Goal: Task Accomplishment & Management: Use online tool/utility

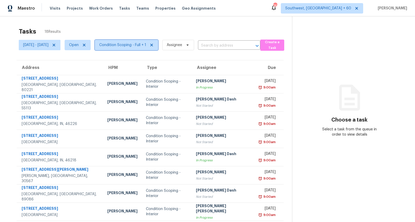
click at [129, 43] on span "Condition Scoping - Full + 1" at bounding box center [122, 44] width 47 height 5
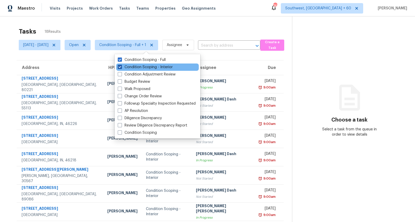
click at [130, 69] on label "Condition Scoping - Interior" at bounding box center [145, 67] width 55 height 5
click at [121, 68] on input "Condition Scoping - Interior" at bounding box center [119, 66] width 3 height 3
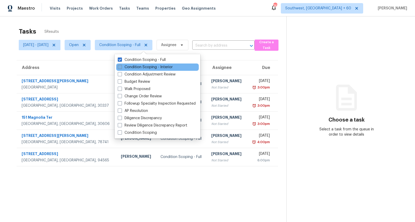
click at [130, 69] on label "Condition Scoping - Interior" at bounding box center [145, 67] width 55 height 5
click at [121, 68] on input "Condition Scoping - Interior" at bounding box center [119, 66] width 3 height 3
checkbox input "true"
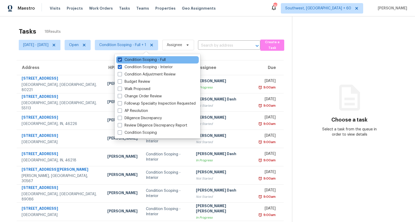
click at [129, 61] on label "Condition Scoping - Full" at bounding box center [142, 59] width 48 height 5
click at [121, 61] on input "Condition Scoping - Full" at bounding box center [119, 58] width 3 height 3
checkbox input "false"
click at [125, 31] on div "Tasks 13 Results" at bounding box center [155, 32] width 273 height 14
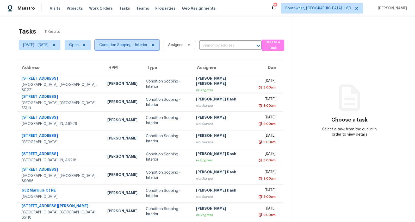
click at [147, 43] on span "Condition Scoping - Interior" at bounding box center [123, 44] width 48 height 5
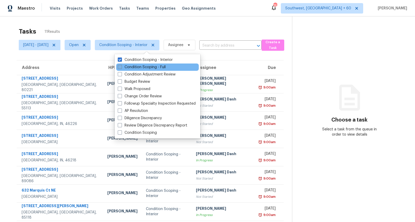
click at [147, 69] on label "Condition Scoping - Full" at bounding box center [142, 67] width 48 height 5
click at [121, 68] on input "Condition Scoping - Full" at bounding box center [119, 66] width 3 height 3
checkbox input "true"
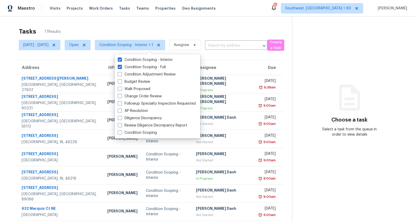
click at [125, 22] on div "Tasks 17 Results [DATE] - [GEOGRAPHIC_DATA][DATE] Open Condition Scoping - Inte…" at bounding box center [207, 143] width 415 height 255
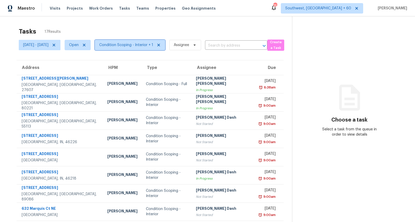
click at [140, 47] on span "Condition Scoping - Interior + 1" at bounding box center [126, 44] width 54 height 5
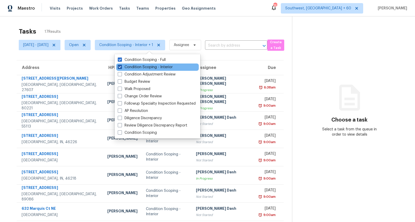
click at [141, 67] on label "Condition Scoping - Interior" at bounding box center [145, 67] width 55 height 5
click at [121, 67] on input "Condition Scoping - Interior" at bounding box center [119, 66] width 3 height 3
checkbox input "false"
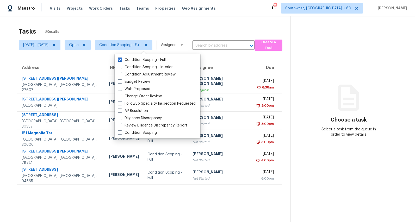
click at [148, 23] on div "Tasks 6 Results Mon, Sep 08 - Tue, Sep 09 Open Condition Scoping - Full Assigne…" at bounding box center [207, 127] width 415 height 222
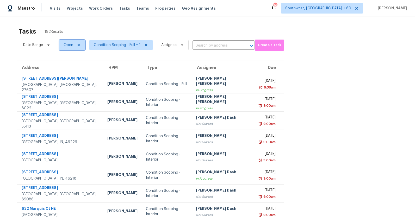
click at [67, 46] on span "Open" at bounding box center [69, 44] width 10 height 5
click at [69, 73] on label "Blocked" at bounding box center [72, 74] width 21 height 5
click at [65, 73] on input "Blocked" at bounding box center [63, 73] width 3 height 3
checkbox input "true"
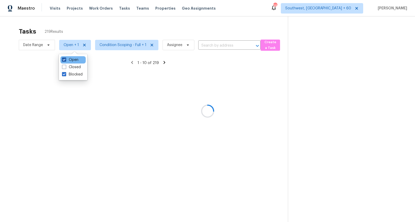
click at [71, 58] on label "Open" at bounding box center [70, 59] width 16 height 5
click at [65, 58] on input "Open" at bounding box center [63, 58] width 3 height 3
checkbox input "false"
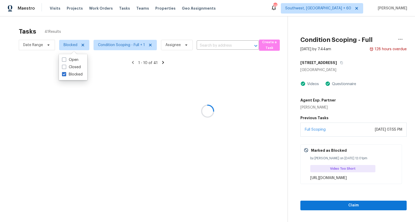
click at [69, 24] on div at bounding box center [207, 111] width 415 height 222
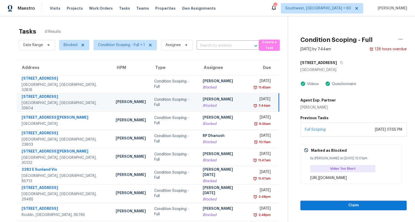
click at [216, 22] on div "Tasks 41 Results Date Range Blocked Condition Scoping - Full + 1 Assignee ​ Cre…" at bounding box center [207, 143] width 415 height 255
click at [244, 17] on div "Tasks 41 Results Date Range Blocked Condition Scoping - Full + 1 Assignee ​ Cre…" at bounding box center [207, 143] width 415 height 255
click at [236, 29] on div "Tasks 41 Results" at bounding box center [153, 32] width 269 height 14
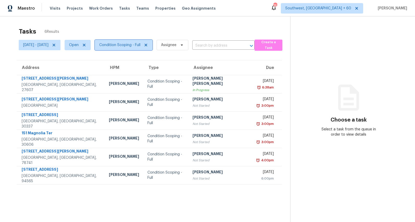
click at [137, 44] on span "Condition Scoping - Full" at bounding box center [119, 44] width 41 height 5
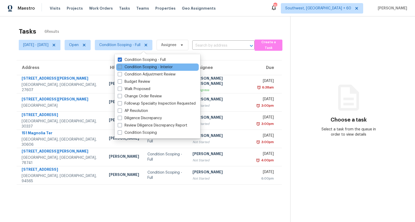
click at [135, 67] on label "Condition Scoping - Interior" at bounding box center [145, 67] width 55 height 5
click at [121, 67] on input "Condition Scoping - Interior" at bounding box center [119, 66] width 3 height 3
checkbox input "true"
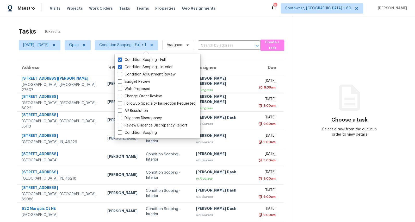
click at [123, 28] on div "Tasks 16 Results" at bounding box center [155, 32] width 273 height 14
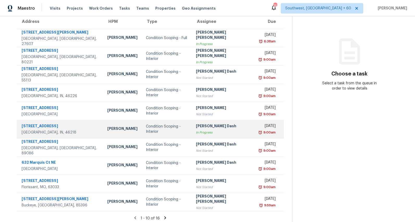
scroll to position [49, 0]
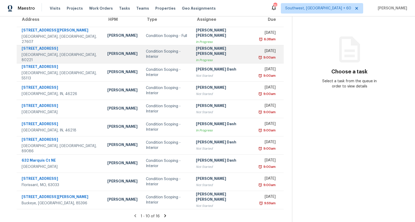
scroll to position [49, 0]
